Goal: Check status: Check status

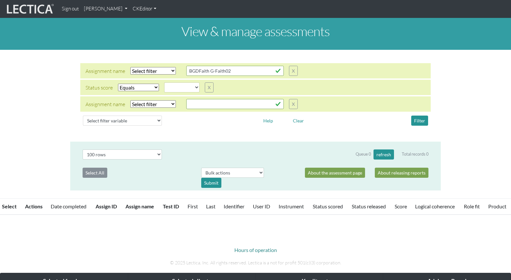
select select
select select "100"
click at [129, 84] on select "Select filter Equals Does not equal" at bounding box center [138, 87] width 41 height 7
select select
click at [118, 84] on select "Select filter Equals Does not equal" at bounding box center [138, 87] width 41 height 7
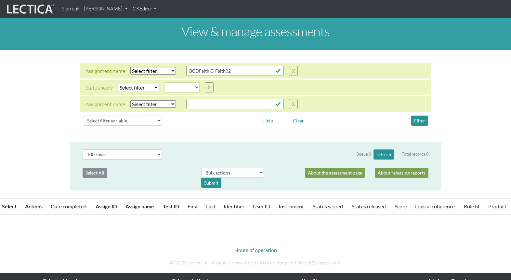
select select
click at [143, 67] on select "Select filter Equals Does not equal Contains Does not contain Starts with Ends …" at bounding box center [153, 70] width 46 height 7
select select "icontains"
click at [130, 67] on select "Select filter Equals Does not equal Contains Does not contain Starts with Ends …" at bounding box center [153, 70] width 46 height 7
select select
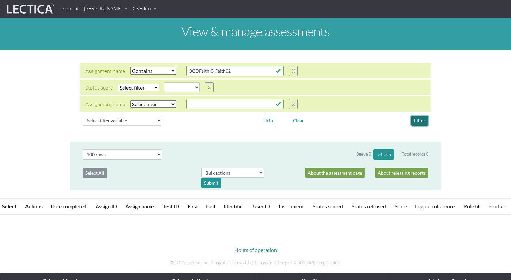
click at [418, 115] on button "Filter" at bounding box center [419, 120] width 17 height 10
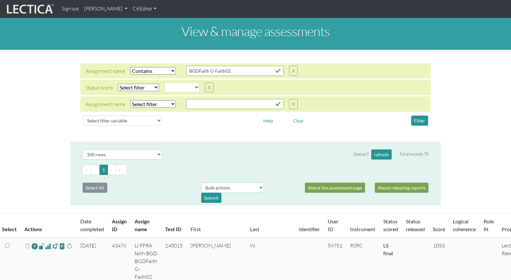
click at [136, 84] on select "Select filter Equals Does not equal" at bounding box center [138, 87] width 41 height 7
select select "iexact"
click at [118, 84] on select "Select filter Equals Does not equal" at bounding box center [138, 87] width 41 height 7
click at [172, 82] on select "created finalized_cs finalized_ls finalized_ss scored_cs started unscorable" at bounding box center [181, 87] width 35 height 10
select select "scored_cs"
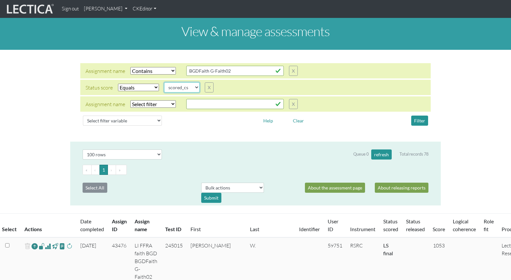
click at [164, 82] on select "created finalized_cs finalized_ls finalized_ss scored_cs started unscorable" at bounding box center [181, 87] width 35 height 10
click at [418, 115] on button "Filter" at bounding box center [419, 120] width 17 height 10
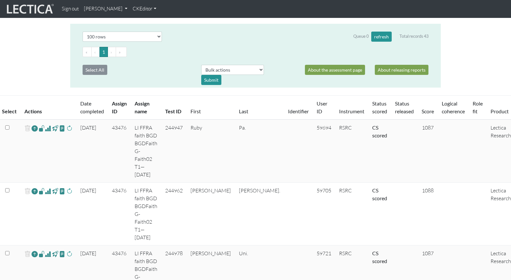
scroll to position [129, 0]
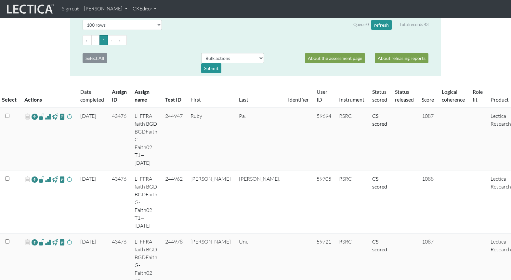
click at [45, 112] on span at bounding box center [48, 116] width 6 height 8
click at [45, 175] on span at bounding box center [48, 179] width 6 height 8
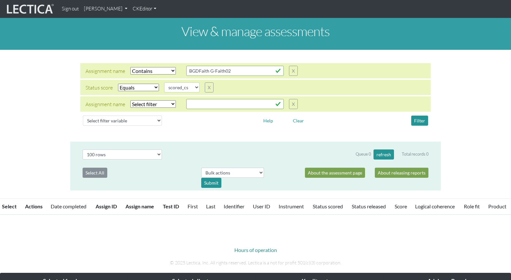
select select "icontains"
select select "scored_cs"
select select "100"
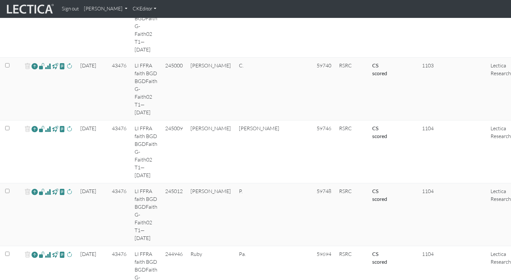
scroll to position [1299, 0]
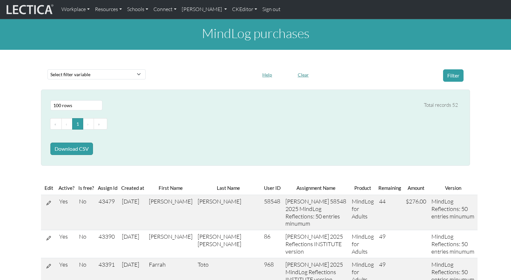
select select "100"
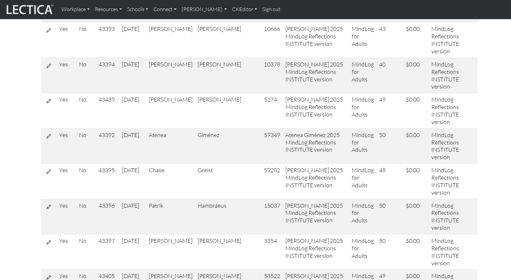
scroll to position [263, 0]
